Goal: Task Accomplishment & Management: Complete application form

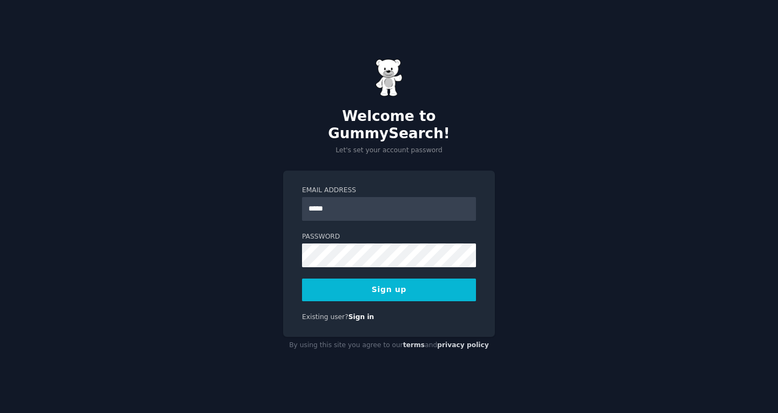
type input "**********"
click at [353, 264] on form "**********" at bounding box center [389, 244] width 174 height 116
click at [380, 279] on button "Sign up" at bounding box center [389, 290] width 174 height 23
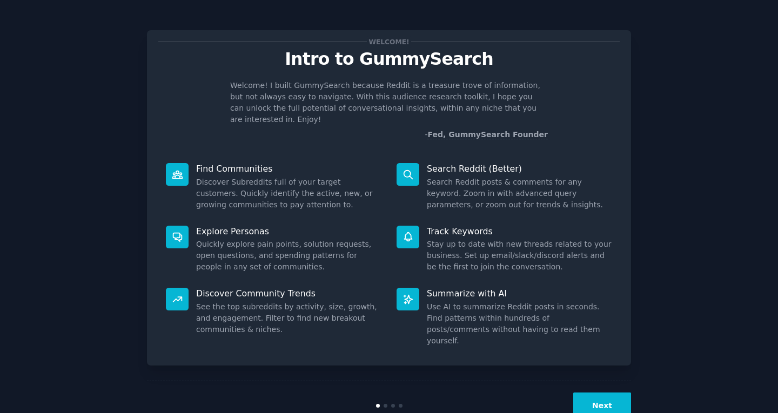
scroll to position [9, 0]
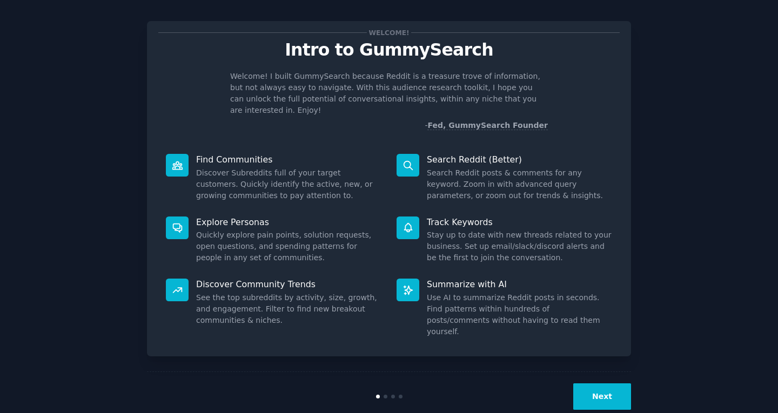
click at [585, 383] on button "Next" at bounding box center [602, 396] width 58 height 26
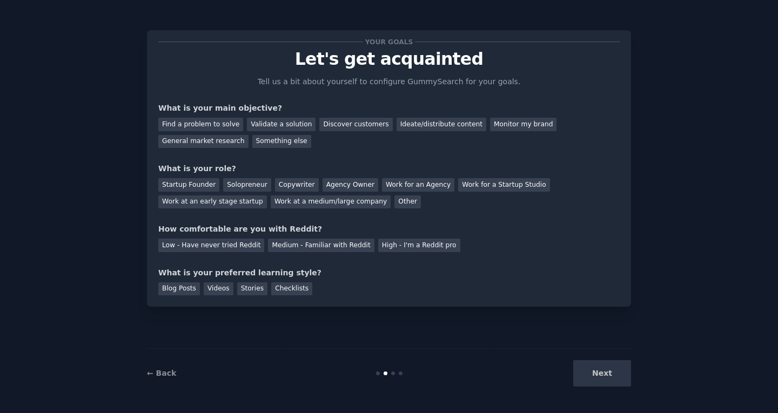
click at [585, 373] on div "Next" at bounding box center [549, 373] width 161 height 26
click at [391, 373] on div at bounding box center [393, 374] width 4 height 4
click at [198, 180] on div "Startup Founder" at bounding box center [188, 185] width 61 height 14
click at [222, 127] on div "Find a problem to solve" at bounding box center [200, 125] width 85 height 14
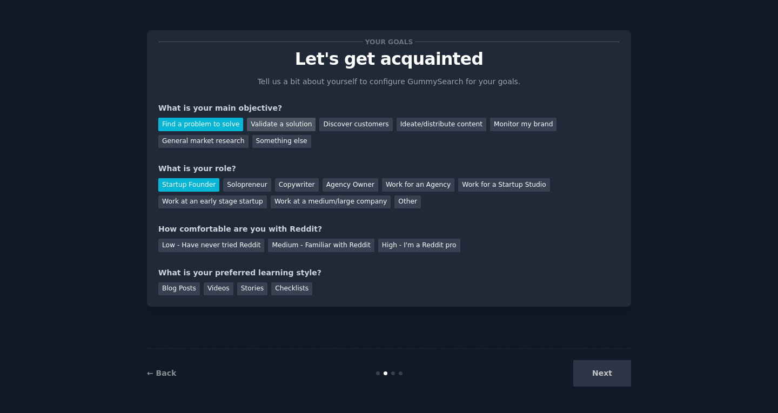
click at [270, 126] on div "Validate a solution" at bounding box center [281, 125] width 69 height 14
click at [210, 126] on div "Find a problem to solve" at bounding box center [200, 125] width 85 height 14
click at [238, 245] on div "Low - Have never tried Reddit" at bounding box center [211, 246] width 106 height 14
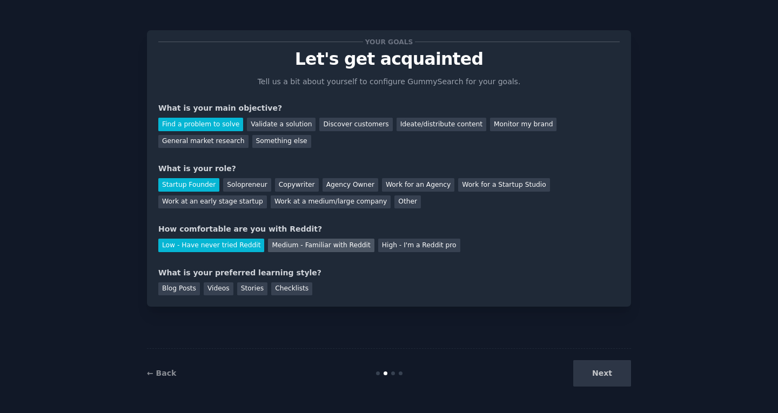
click at [278, 244] on div "Medium - Familiar with Reddit" at bounding box center [321, 246] width 106 height 14
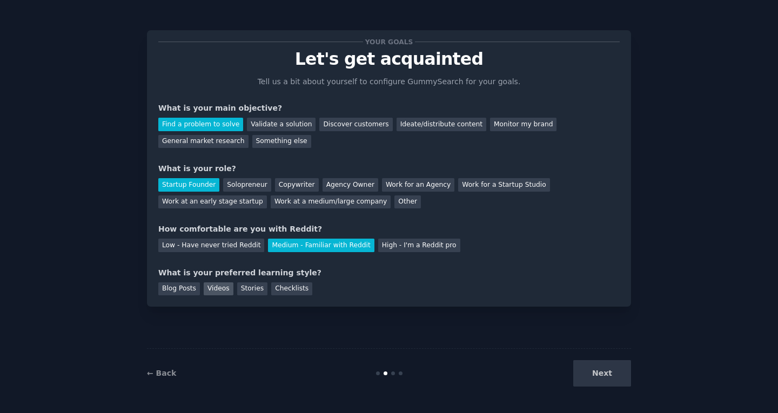
click at [214, 294] on div "Videos" at bounding box center [219, 289] width 30 height 14
click at [279, 292] on div "Checklists" at bounding box center [291, 289] width 41 height 14
click at [224, 294] on div "Videos" at bounding box center [219, 289] width 30 height 14
click at [240, 293] on div "Stories" at bounding box center [252, 289] width 30 height 14
click at [191, 293] on div "Blog Posts" at bounding box center [179, 289] width 42 height 14
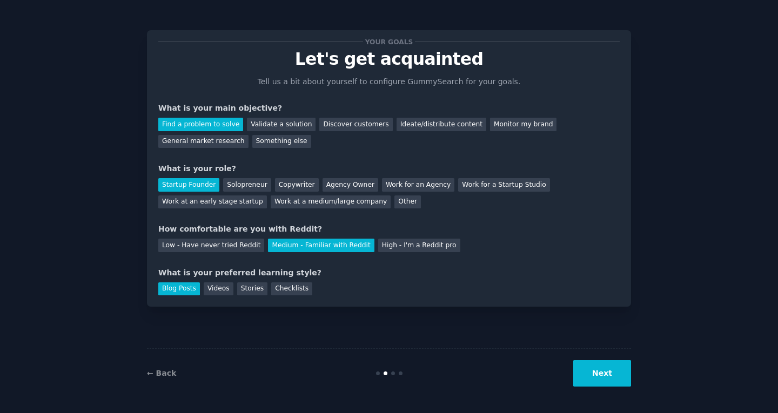
click at [581, 380] on button "Next" at bounding box center [602, 373] width 58 height 26
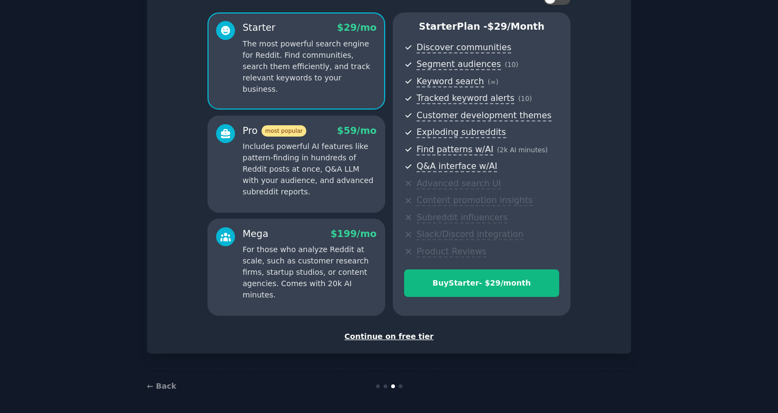
scroll to position [85, 0]
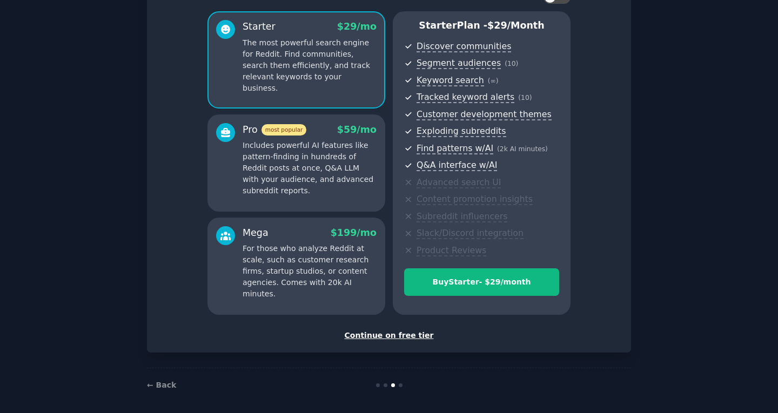
click at [394, 333] on div "Continue on free tier" at bounding box center [388, 335] width 461 height 11
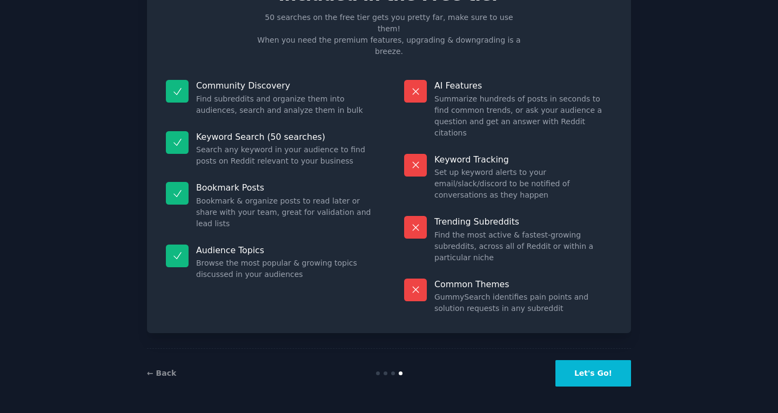
scroll to position [8, 0]
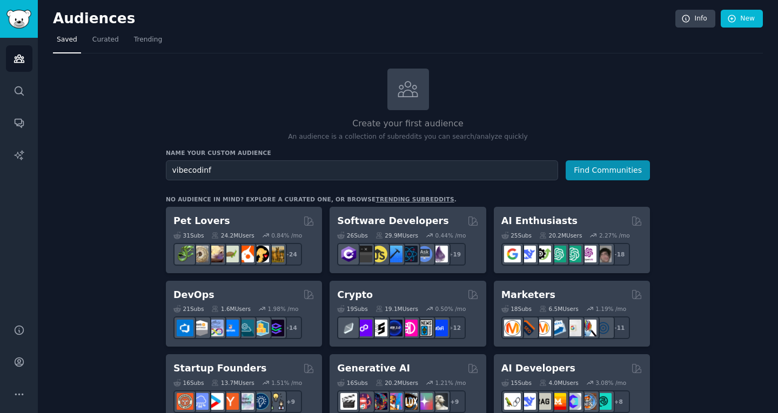
type input "vibecodinf"
click at [565, 160] on button "Find Communities" at bounding box center [607, 170] width 84 height 20
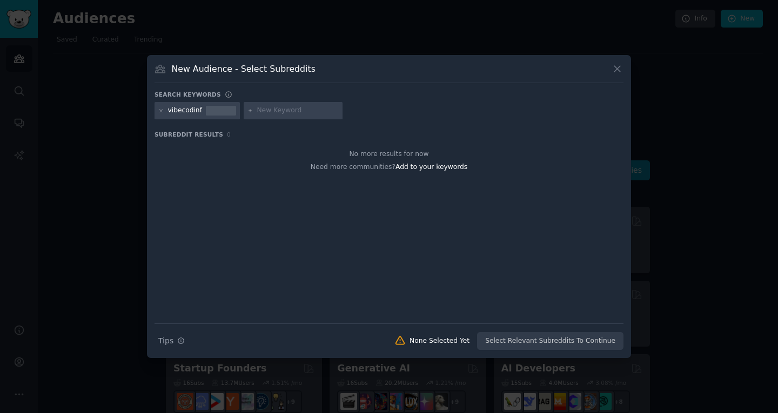
click at [198, 112] on div "vibecodinf" at bounding box center [185, 111] width 34 height 10
click at [193, 110] on div "vibecodinf" at bounding box center [185, 111] width 34 height 10
click at [163, 109] on icon at bounding box center [161, 110] width 3 height 3
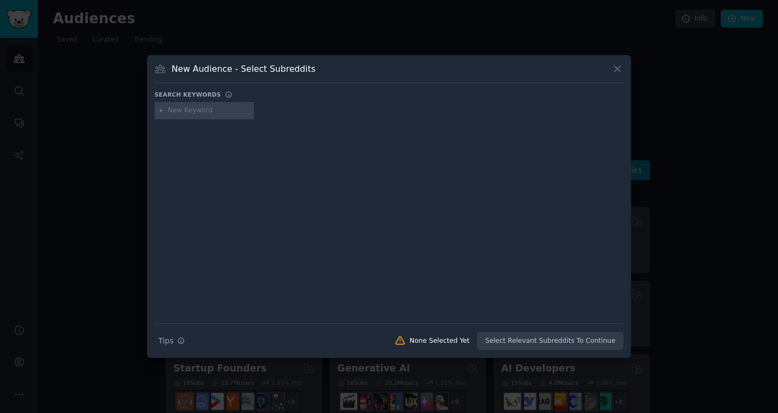
click at [169, 112] on input "text" at bounding box center [209, 111] width 82 height 10
type input "vibe coding"
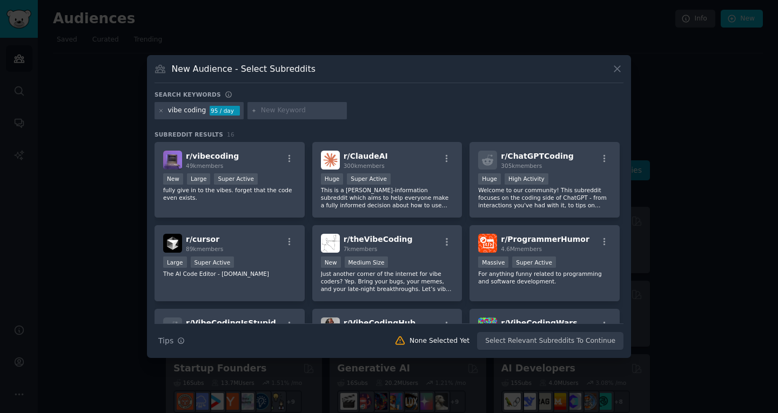
click at [537, 345] on div "Search Tips Tips None Selected Yet Select Relevant Subreddits To Continue" at bounding box center [388, 337] width 469 height 27
click at [270, 151] on div "r/ vibecoding 49k members" at bounding box center [229, 160] width 133 height 19
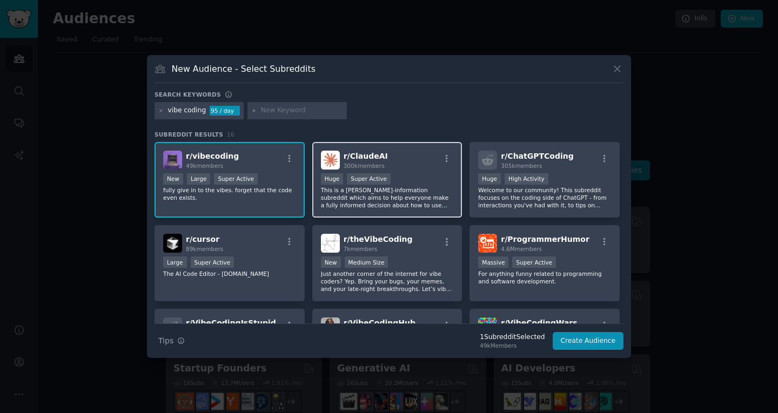
click at [407, 165] on div "r/ [PERSON_NAME] 300k members" at bounding box center [387, 160] width 133 height 19
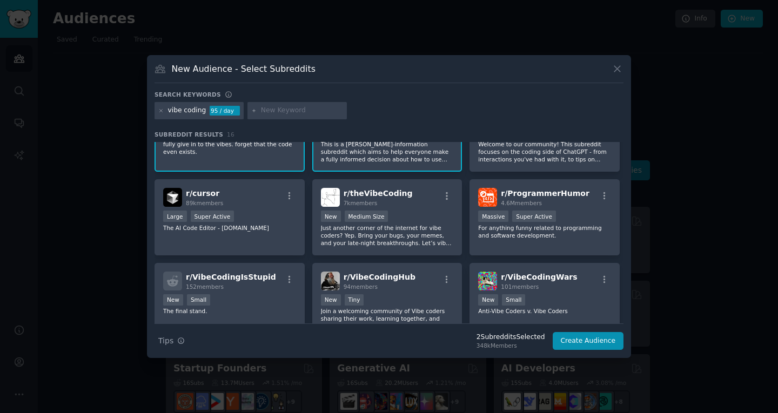
scroll to position [46, 0]
click at [430, 219] on div "New Medium Size" at bounding box center [387, 217] width 133 height 14
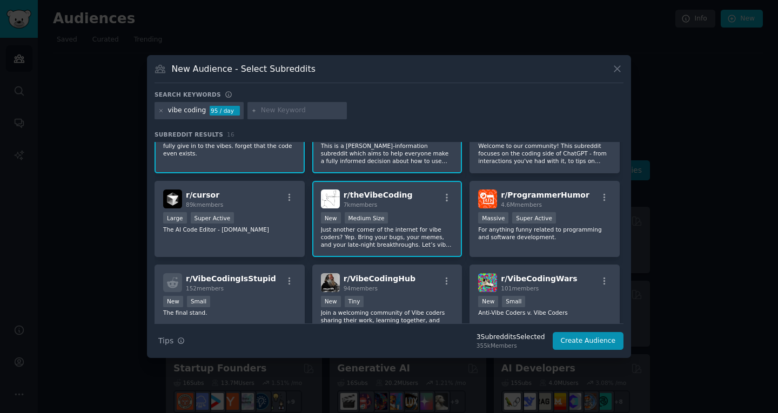
scroll to position [52, 0]
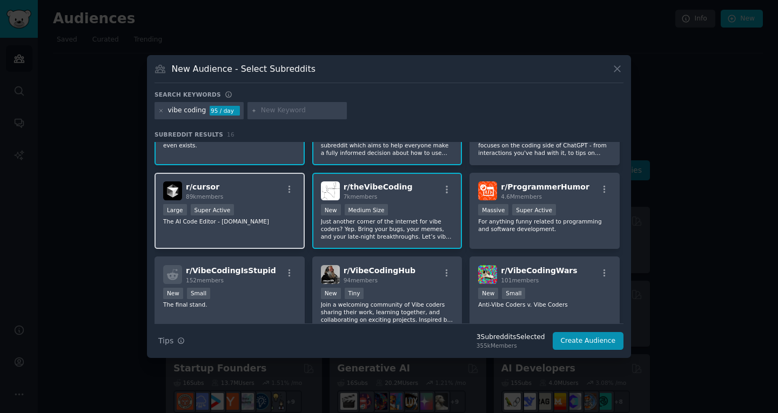
click at [280, 209] on div "Large Super Active" at bounding box center [229, 211] width 133 height 14
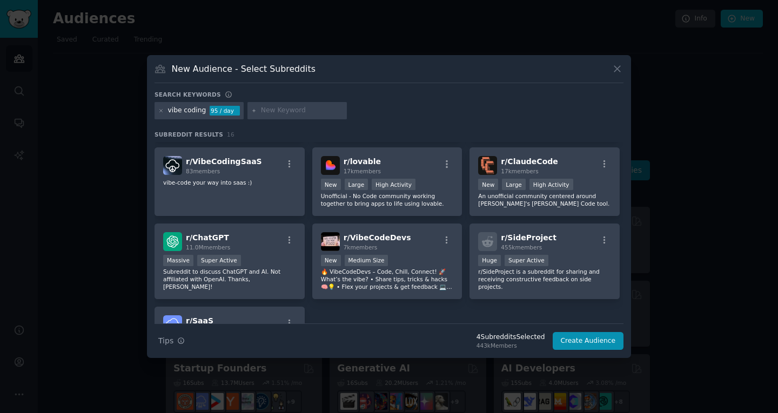
scroll to position [245, 0]
click at [374, 217] on div "r/ vibecoding 49k members New Large Super Active fully give in to the vibes. fo…" at bounding box center [388, 136] width 469 height 478
click at [353, 216] on div "r/ vibecoding 49k members New Large Super Active fully give in to the vibes. fo…" at bounding box center [388, 136] width 469 height 478
click at [347, 209] on div "r/ lovable 17k members New Large High Activity Unofficial - No Code community w…" at bounding box center [387, 181] width 150 height 69
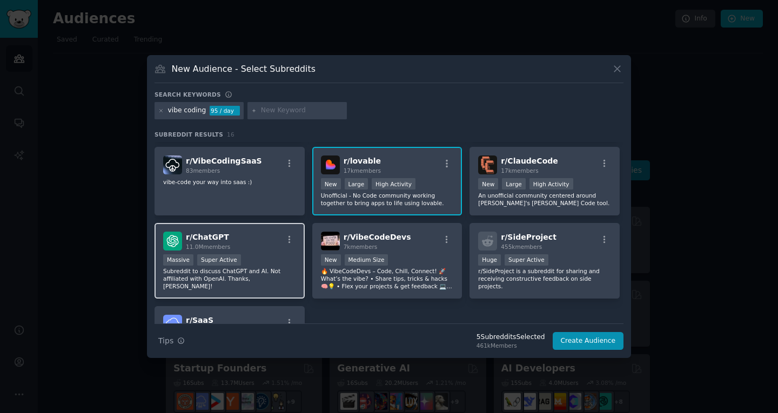
click at [273, 254] on div "Massive Super Active" at bounding box center [229, 261] width 133 height 14
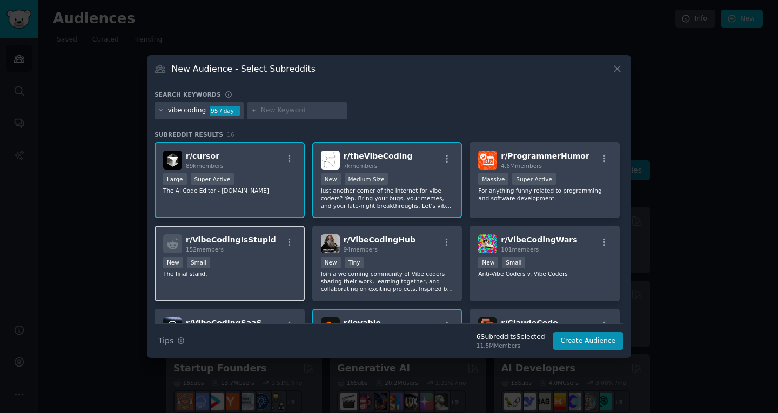
scroll to position [83, 0]
click at [257, 277] on p "The final stand." at bounding box center [229, 275] width 133 height 8
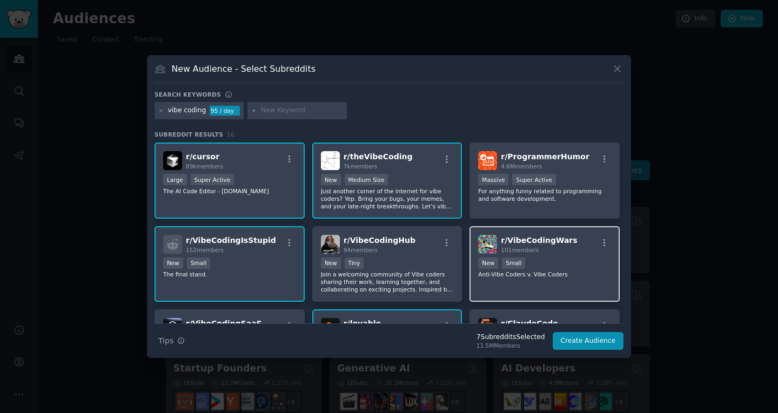
click at [497, 280] on div "r/ VibeCodingWars 101 members New Small Anti-Vibe Coders v. Vibe Coders" at bounding box center [544, 264] width 150 height 76
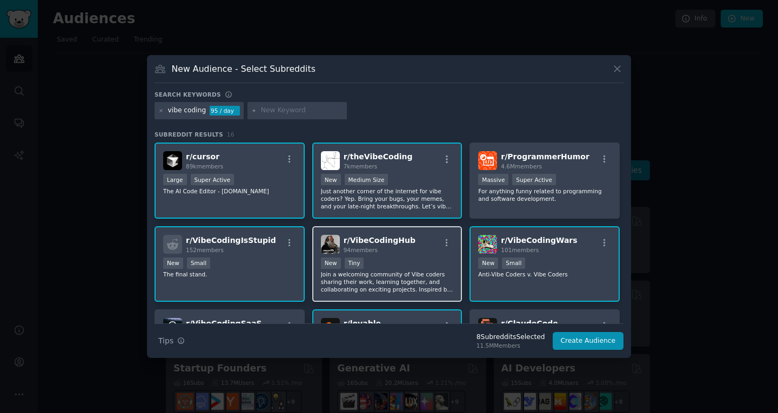
click at [415, 260] on div "< 100 members New Tiny" at bounding box center [387, 265] width 133 height 14
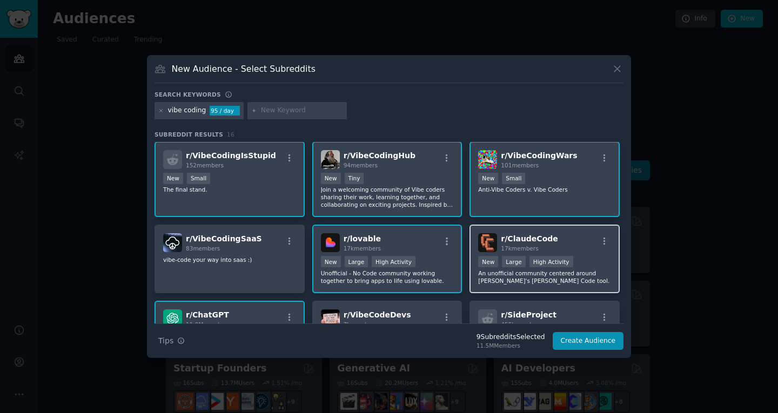
scroll to position [168, 0]
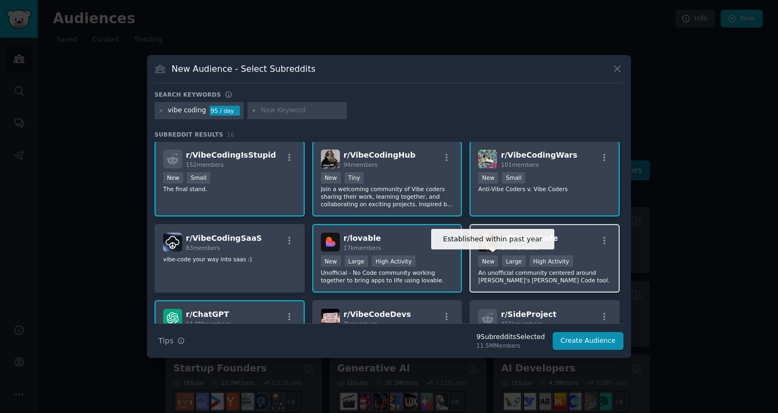
click at [489, 266] on div "New" at bounding box center [488, 260] width 20 height 11
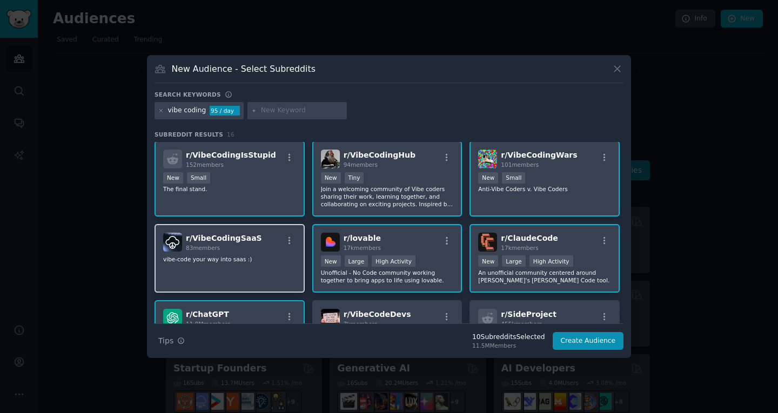
click at [274, 286] on div "r/ VibeCodingSaaS 83 members vibe-code your way into saas :)" at bounding box center [229, 258] width 150 height 69
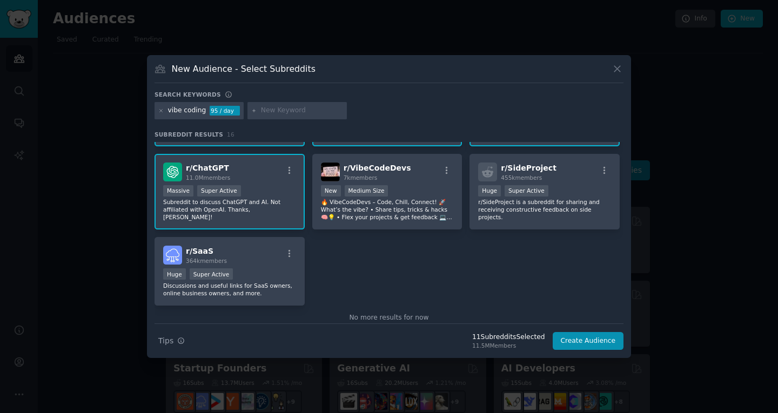
scroll to position [320, 0]
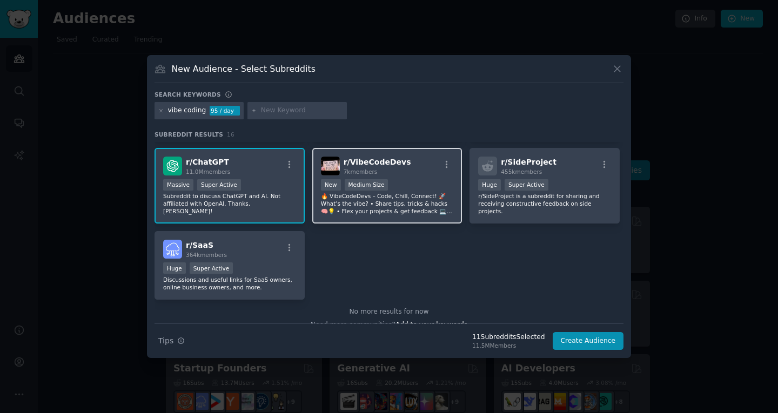
click at [365, 208] on p "🔥 VibeCodeDevs – Code, Chill, Connect! 🚀 What’s the vibe? • Share tips, tricks …" at bounding box center [387, 203] width 133 height 23
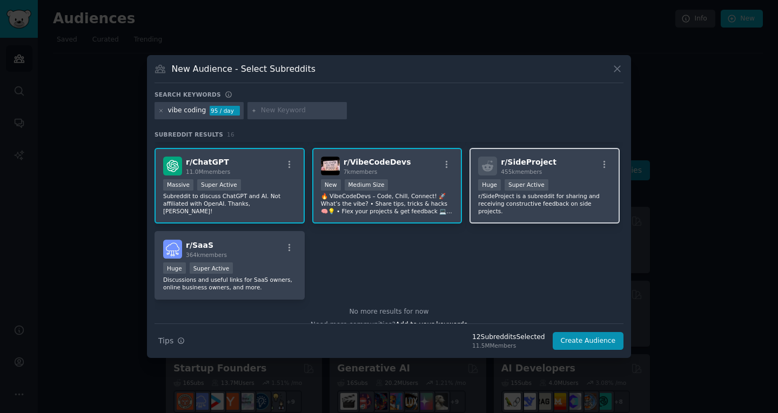
click at [566, 223] on div "r/ SideProject 455k members Huge Super Active r/SideProject is a subreddit for …" at bounding box center [544, 186] width 150 height 76
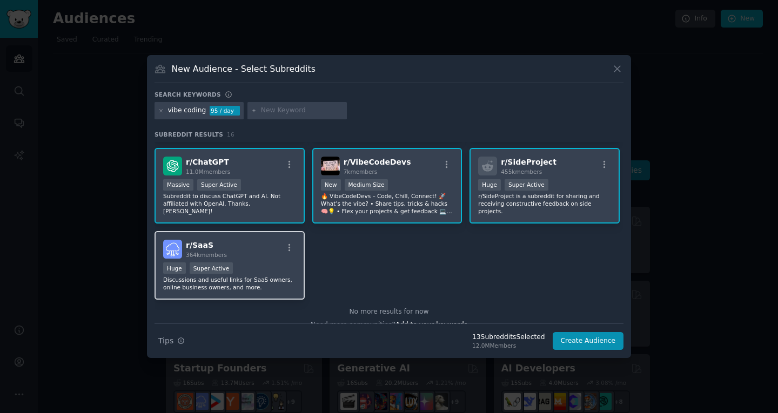
click at [285, 283] on p "Discussions and useful links for SaaS owners, online business owners, and more." at bounding box center [229, 283] width 133 height 15
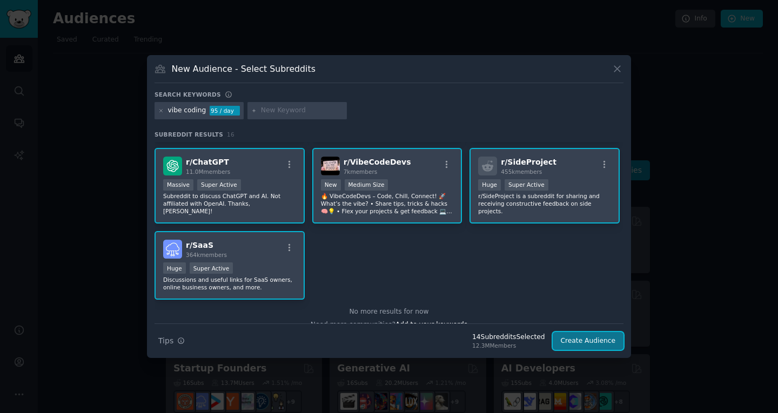
click at [581, 345] on button "Create Audience" at bounding box center [588, 341] width 71 height 18
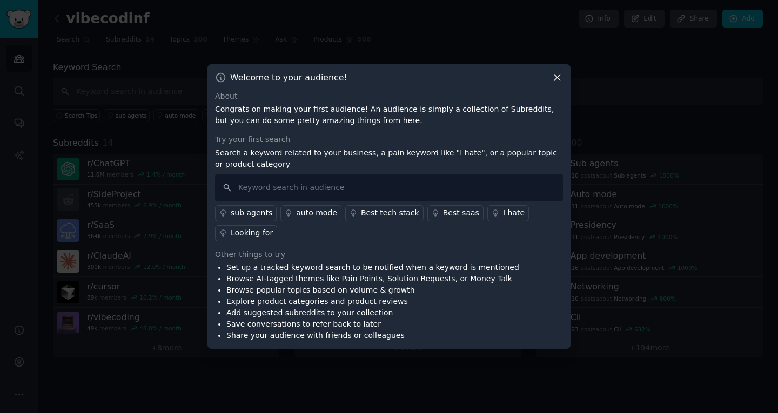
click at [557, 88] on div "Welcome to your audience! About Congrats on making your first audience! An audi…" at bounding box center [388, 206] width 363 height 285
click at [555, 82] on icon at bounding box center [556, 77] width 11 height 11
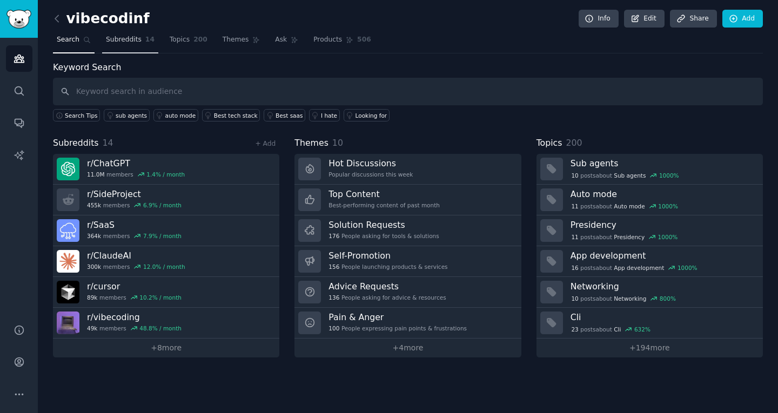
click at [135, 39] on span "Subreddits" at bounding box center [124, 40] width 36 height 10
